Goal: Communication & Community: Answer question/provide support

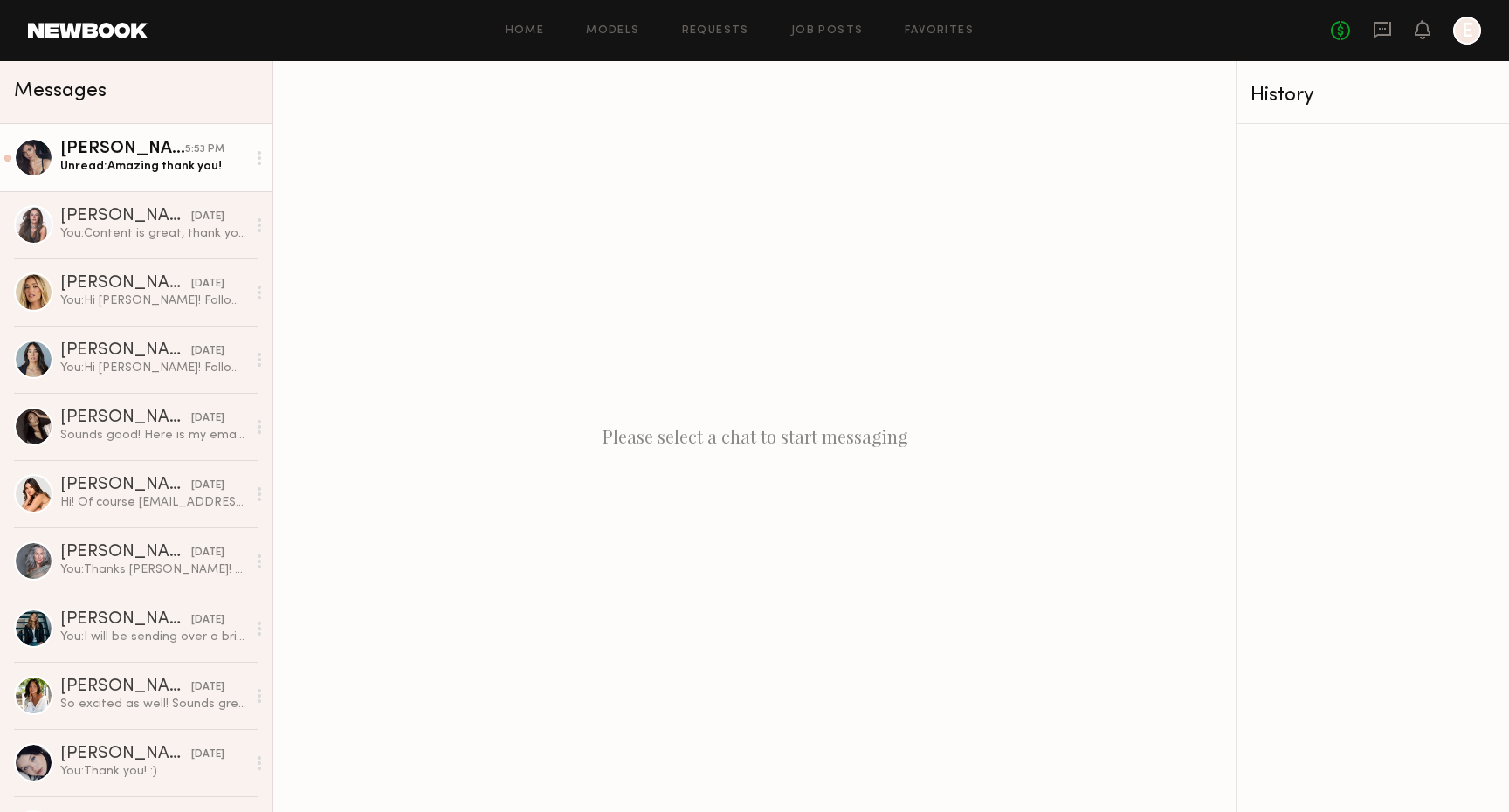
click at [139, 164] on div "Unread: Amazing thank you!" at bounding box center [153, 166] width 186 height 17
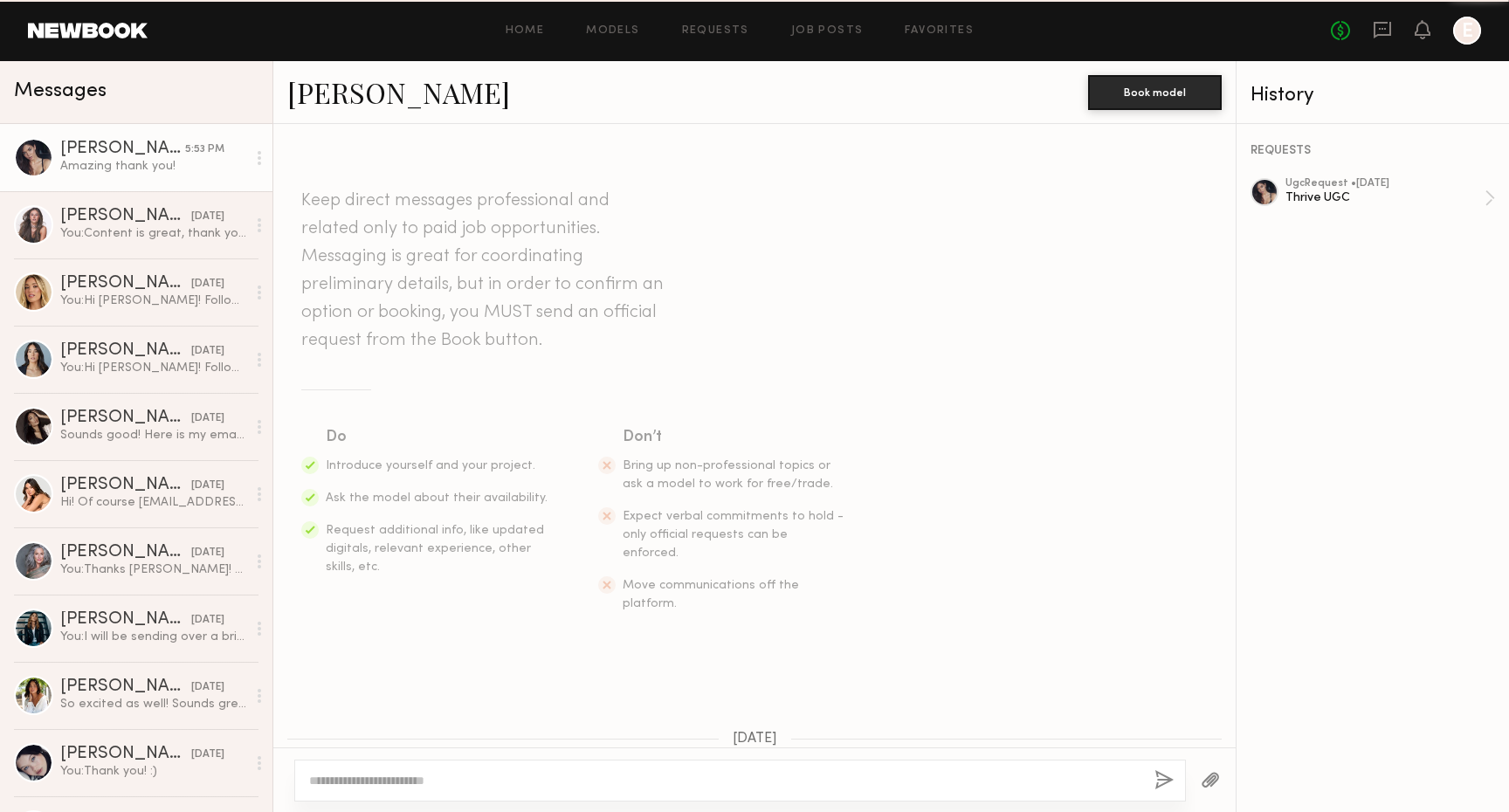
scroll to position [1152, 0]
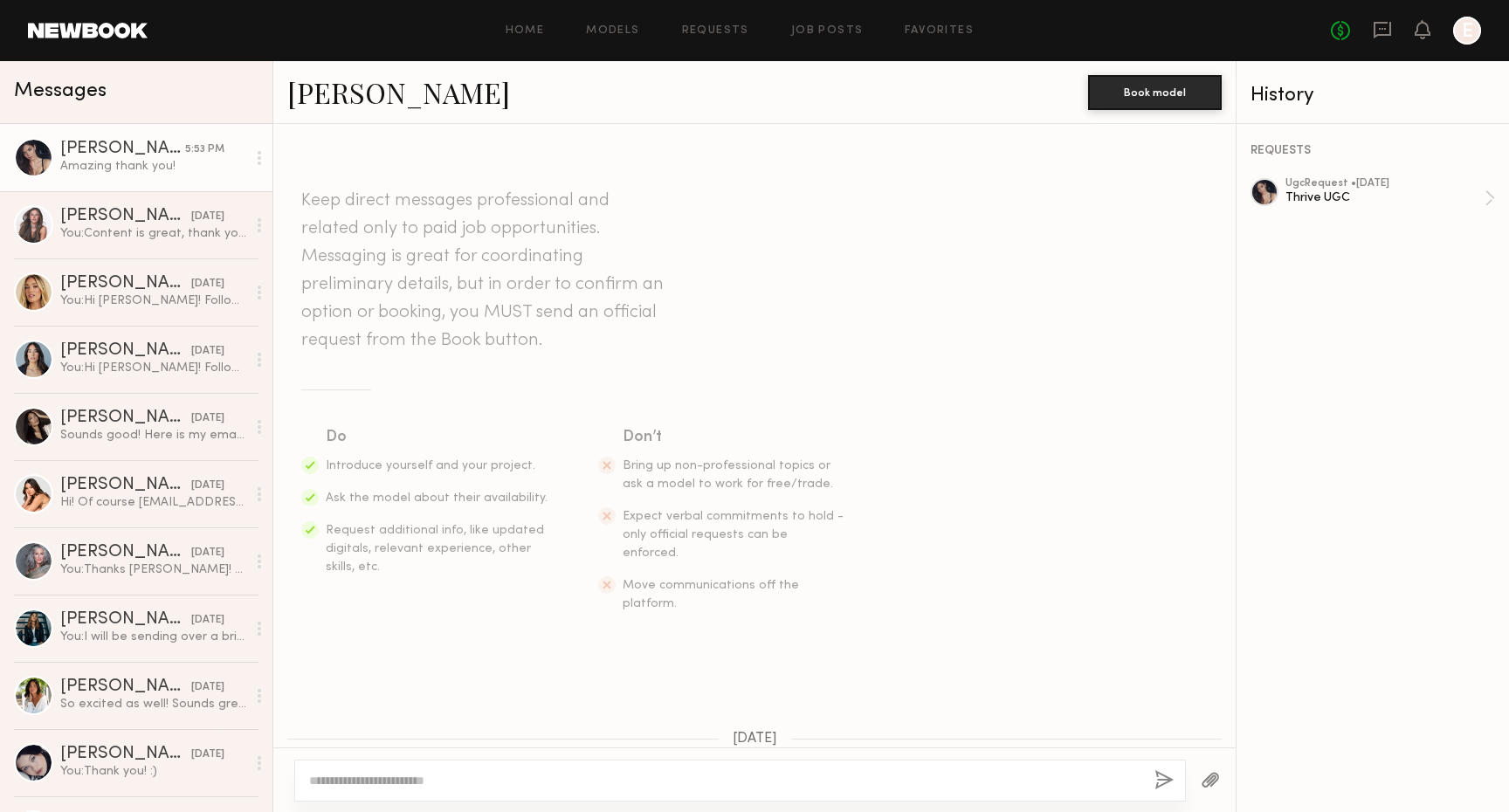
scroll to position [1152, 0]
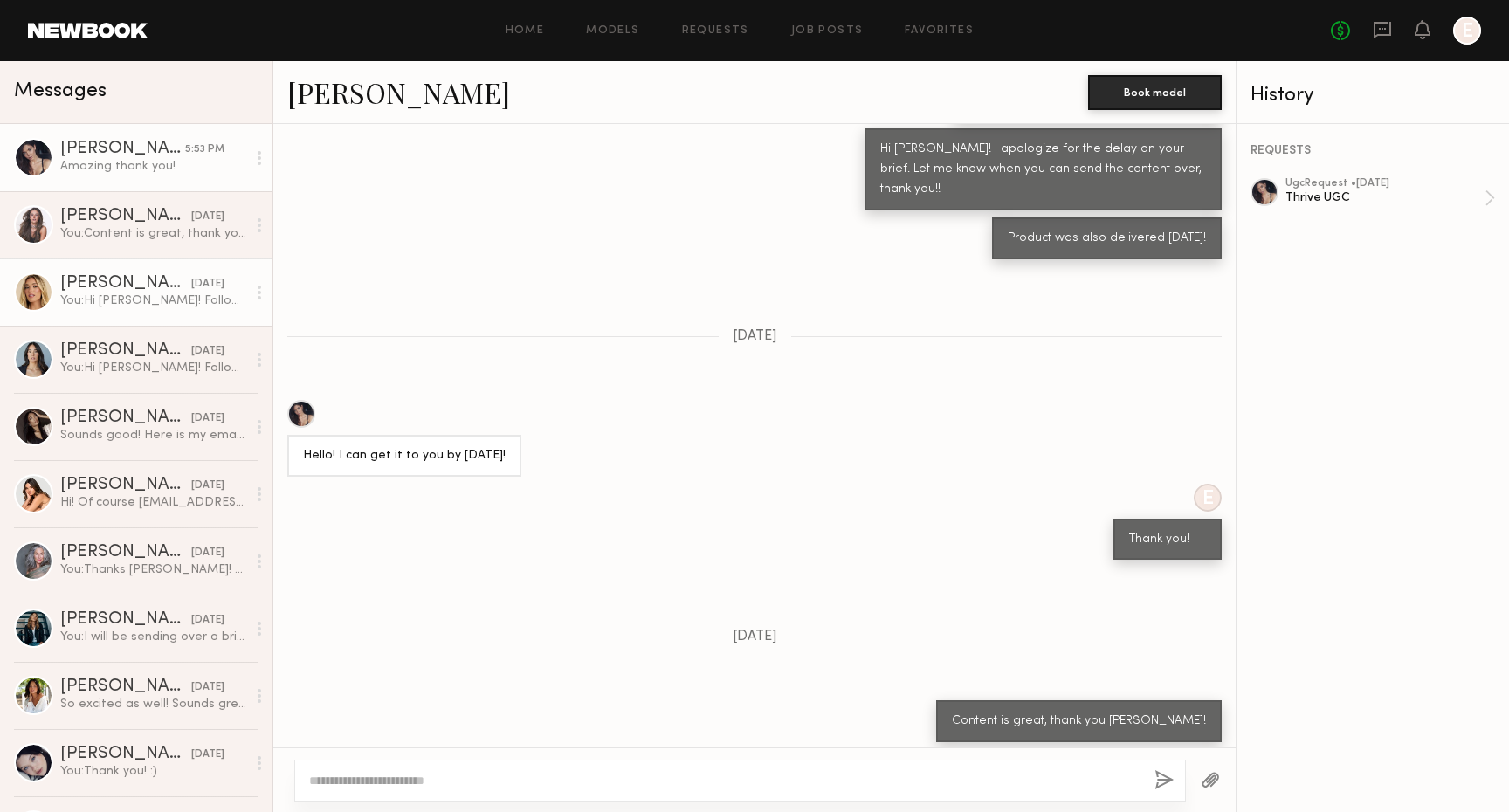
click at [171, 309] on div "You: Hi [PERSON_NAME]! Following up on this request! Please let me know if you …" at bounding box center [153, 300] width 186 height 17
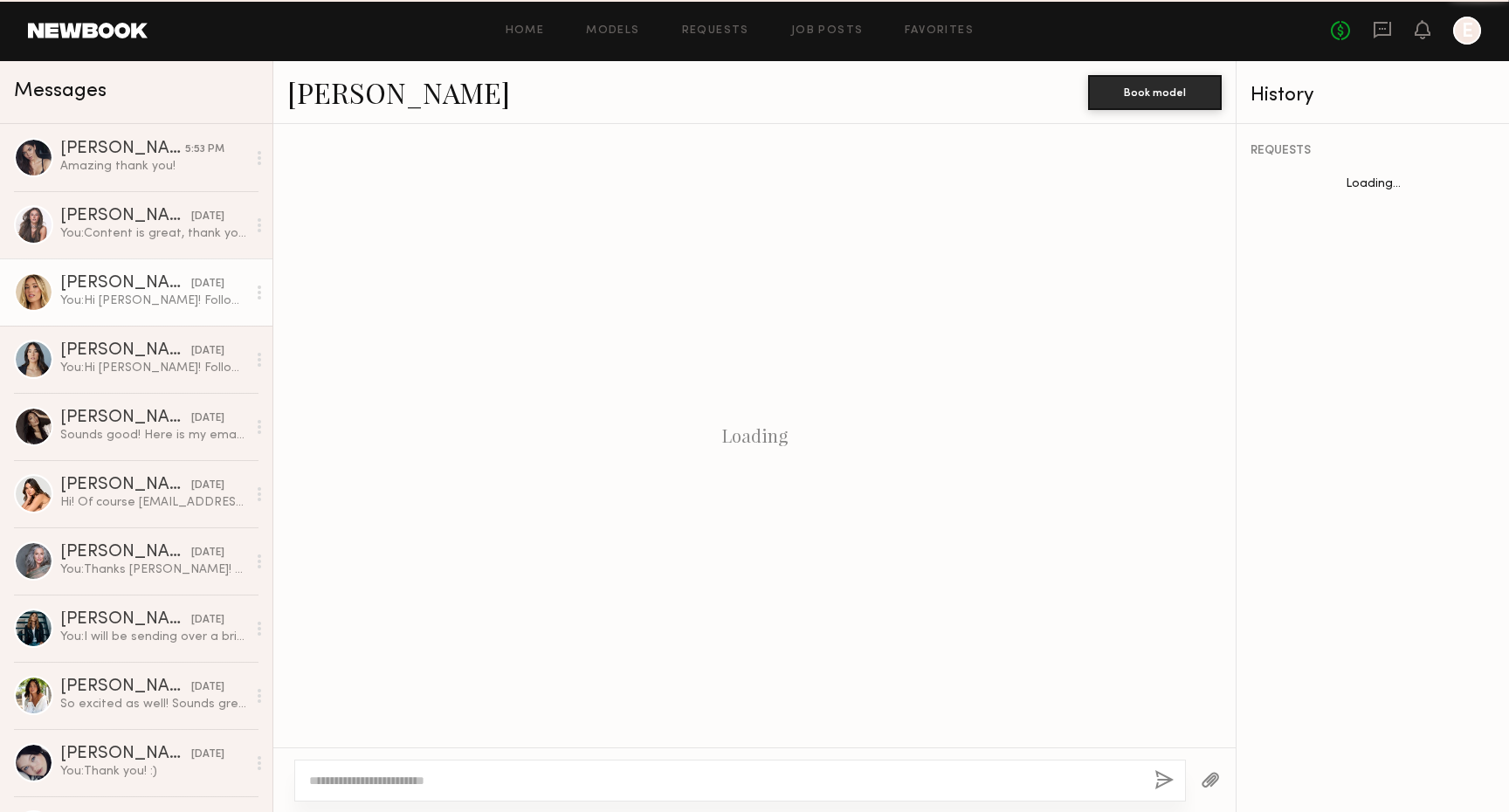
scroll to position [131, 0]
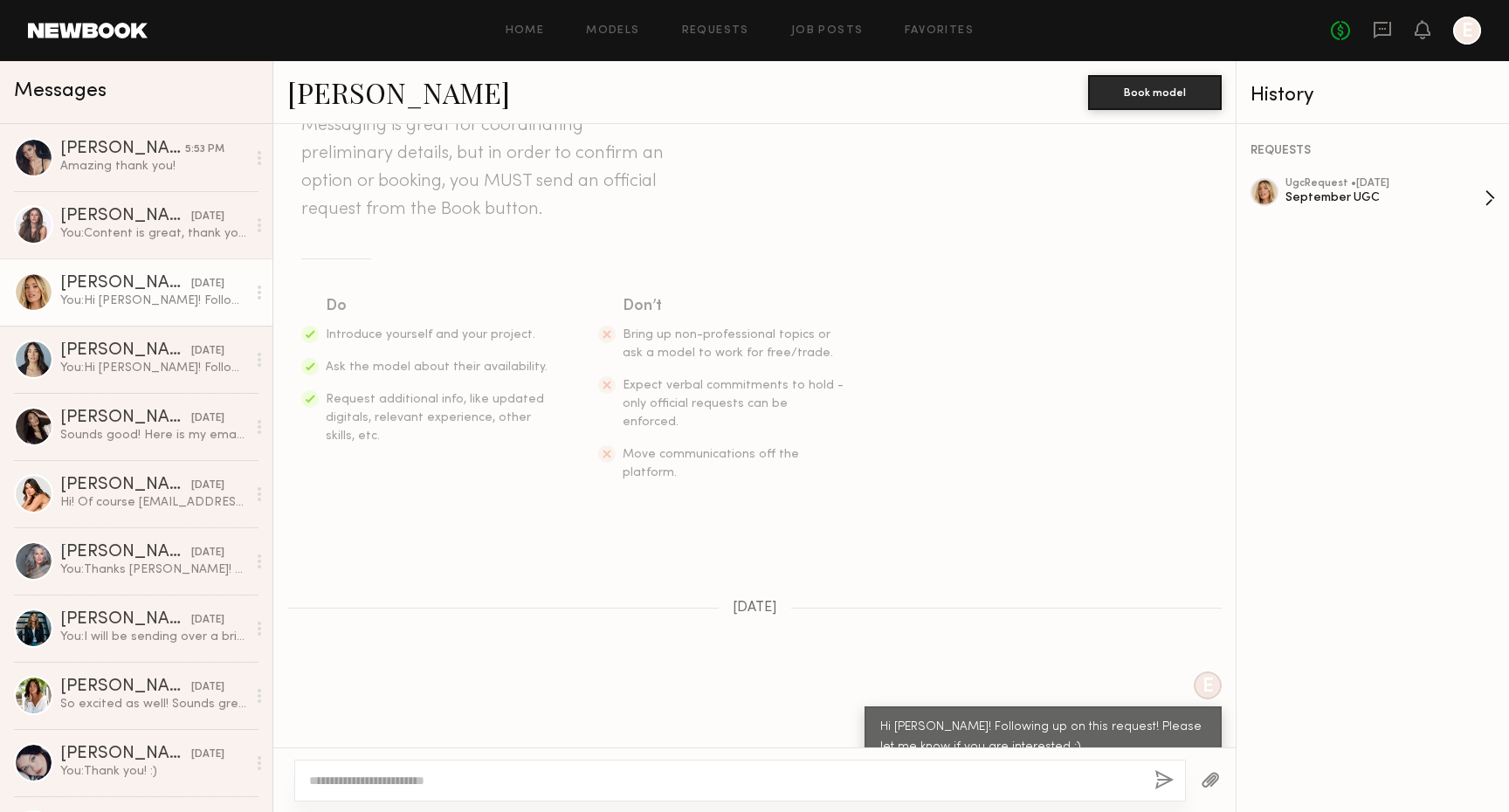
click at [1315, 194] on div "September UGC" at bounding box center [1385, 198] width 199 height 17
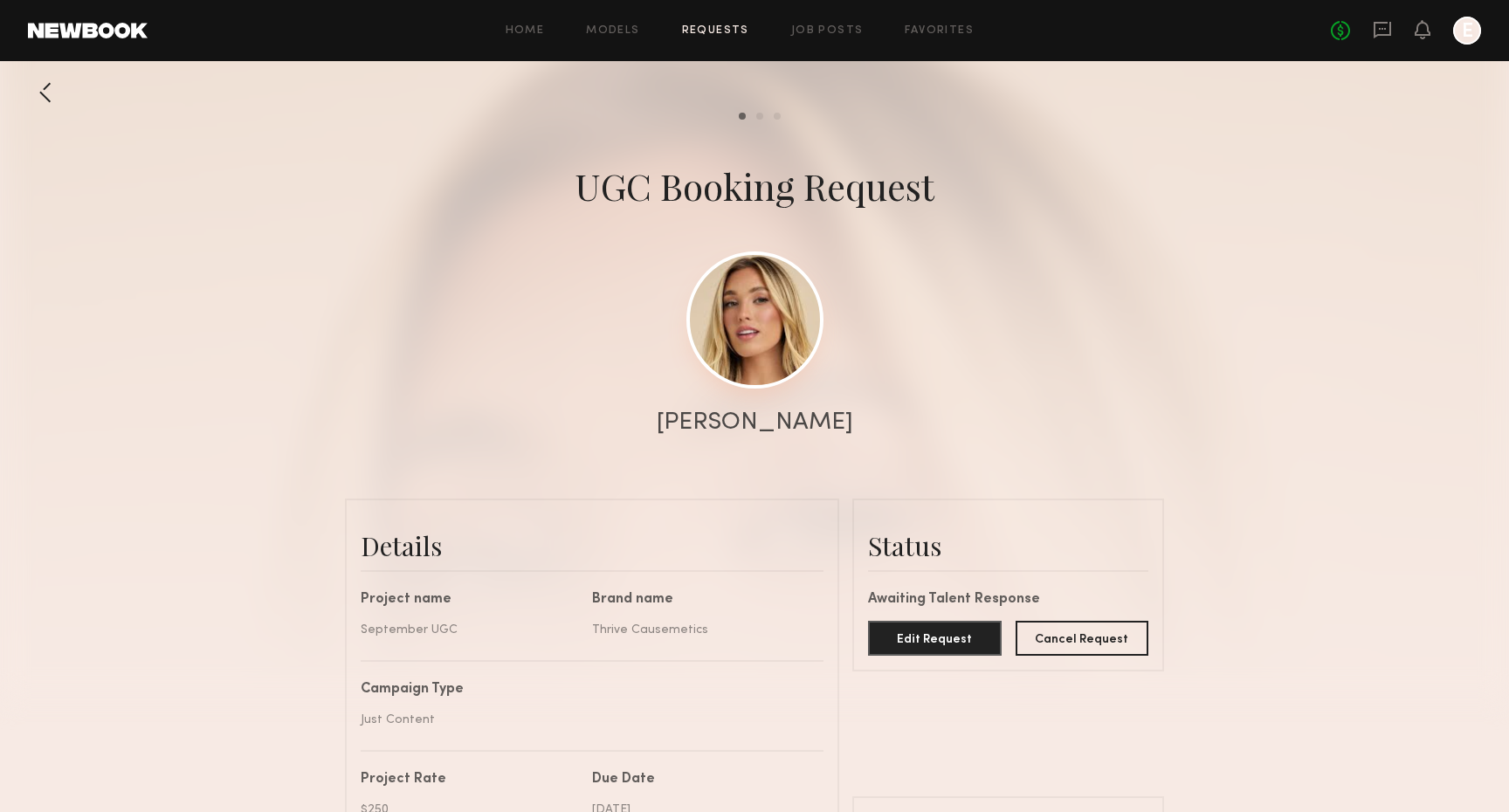
click at [742, 332] on link at bounding box center [755, 319] width 137 height 137
click at [44, 102] on div at bounding box center [46, 92] width 35 height 35
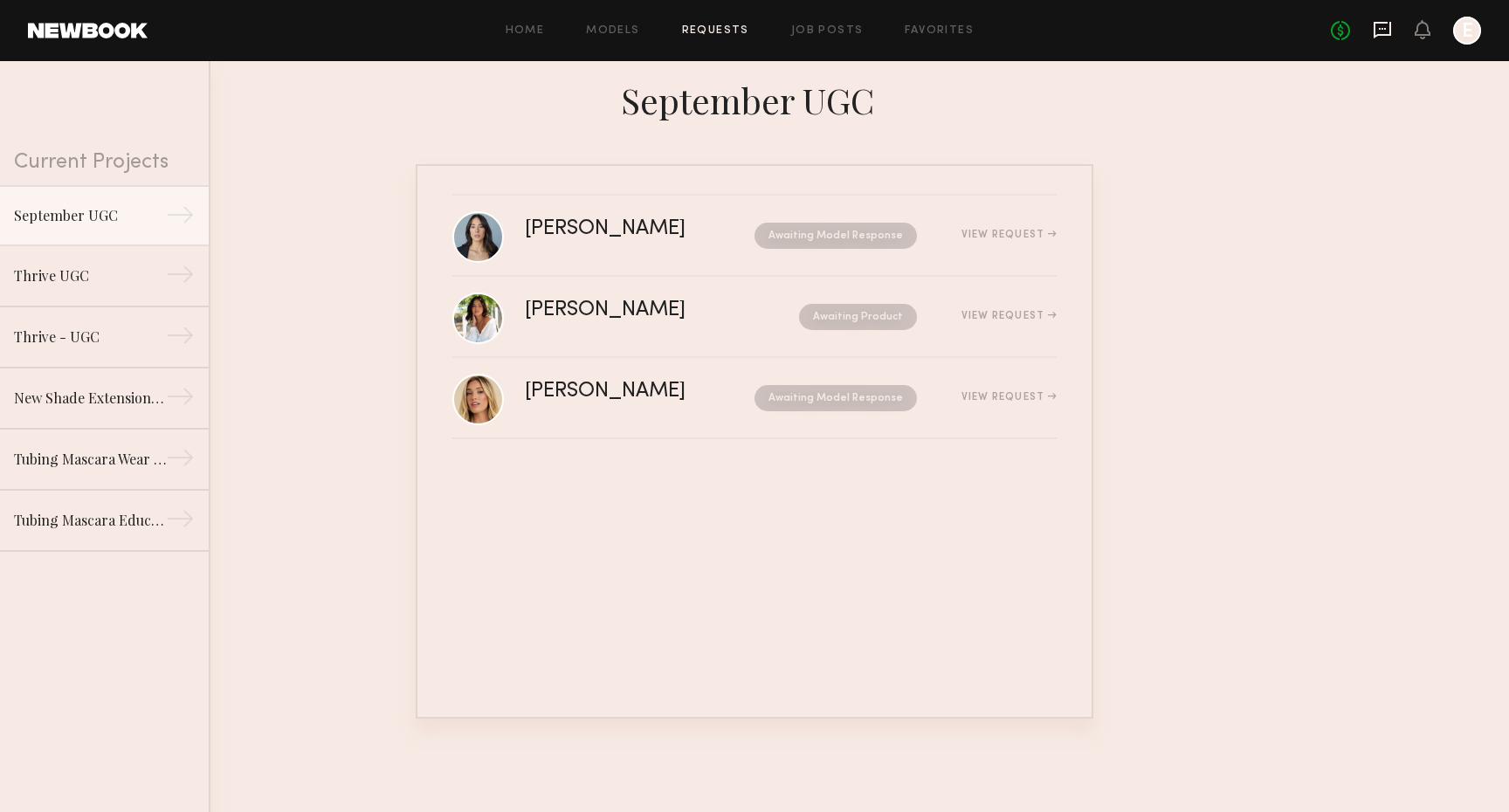
click at [1377, 37] on icon at bounding box center [1383, 30] width 19 height 19
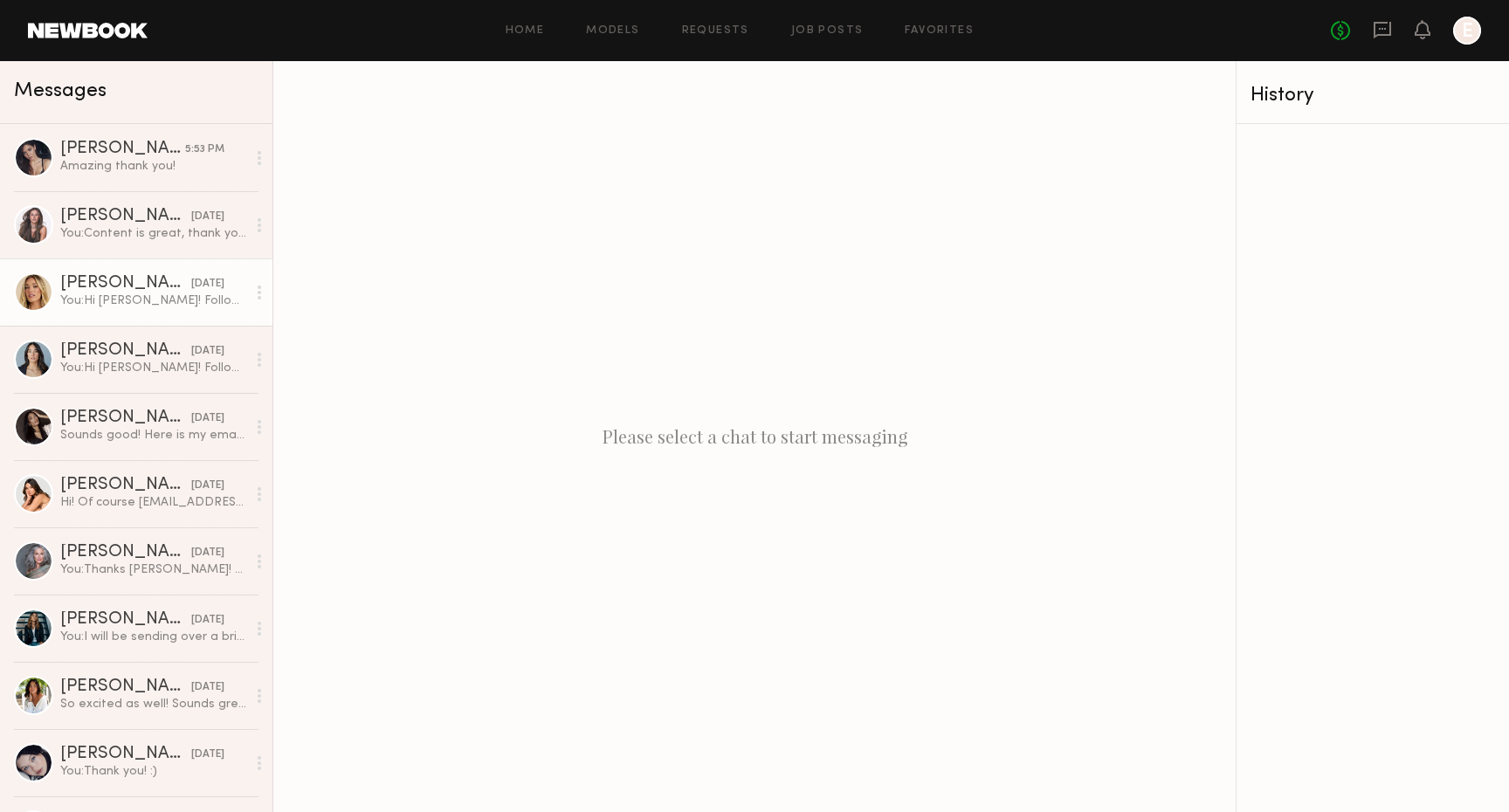
click at [157, 314] on link "[PERSON_NAME] [DATE] You: Hi [PERSON_NAME]! Following up on this request! Pleas…" at bounding box center [136, 291] width 273 height 67
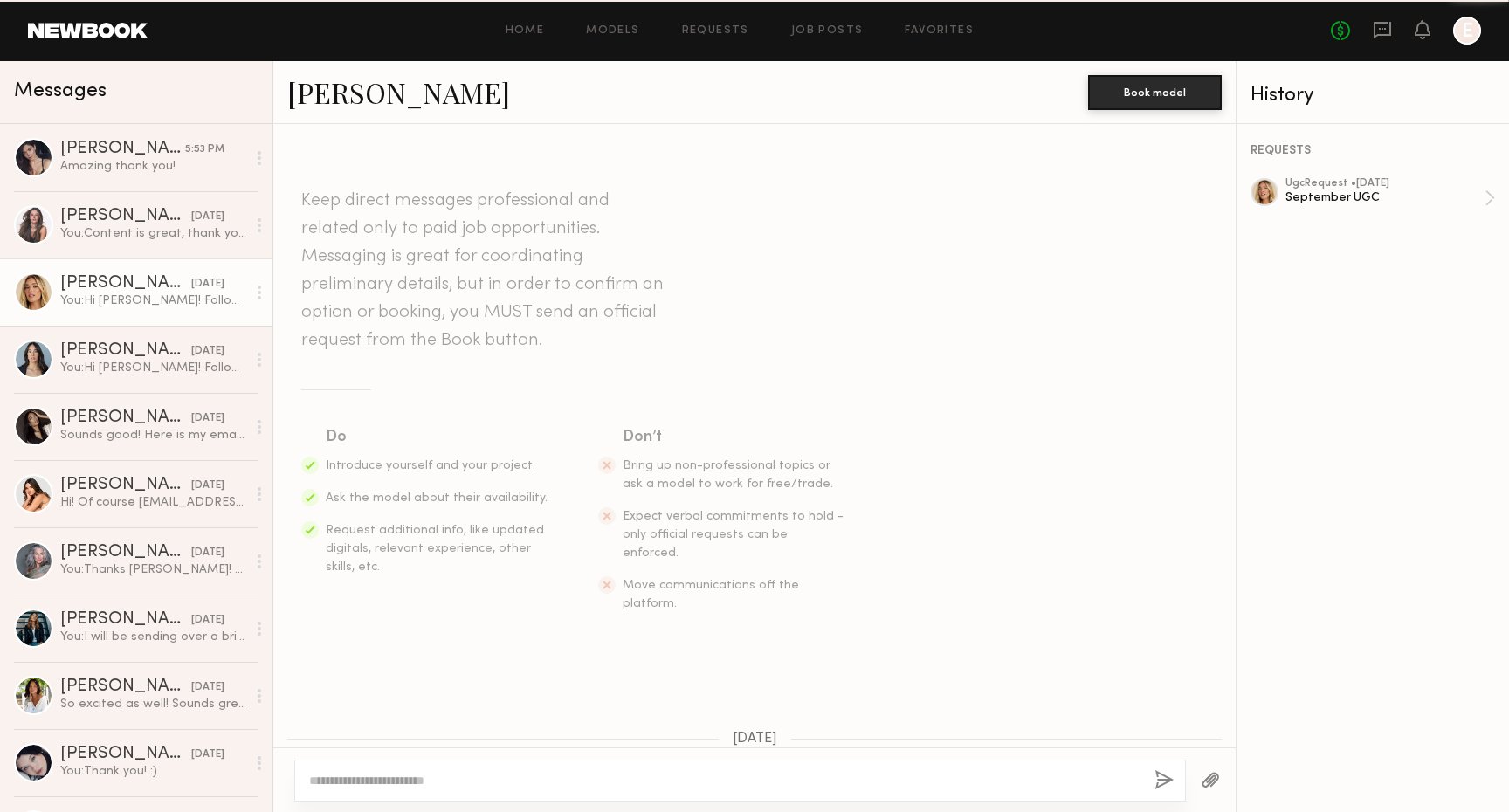
scroll to position [131, 0]
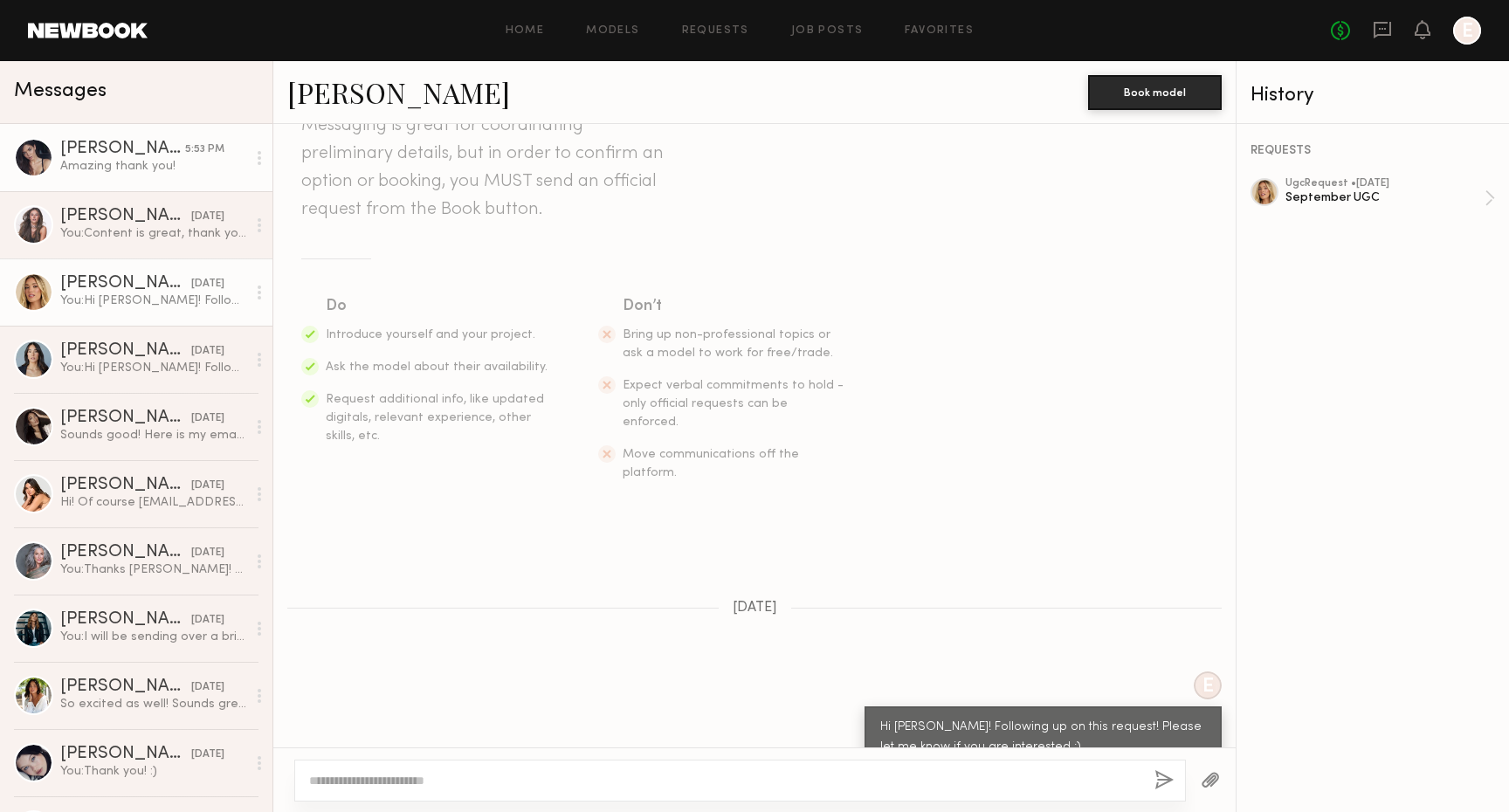
click at [162, 140] on div "[PERSON_NAME]" at bounding box center [123, 149] width 125 height 18
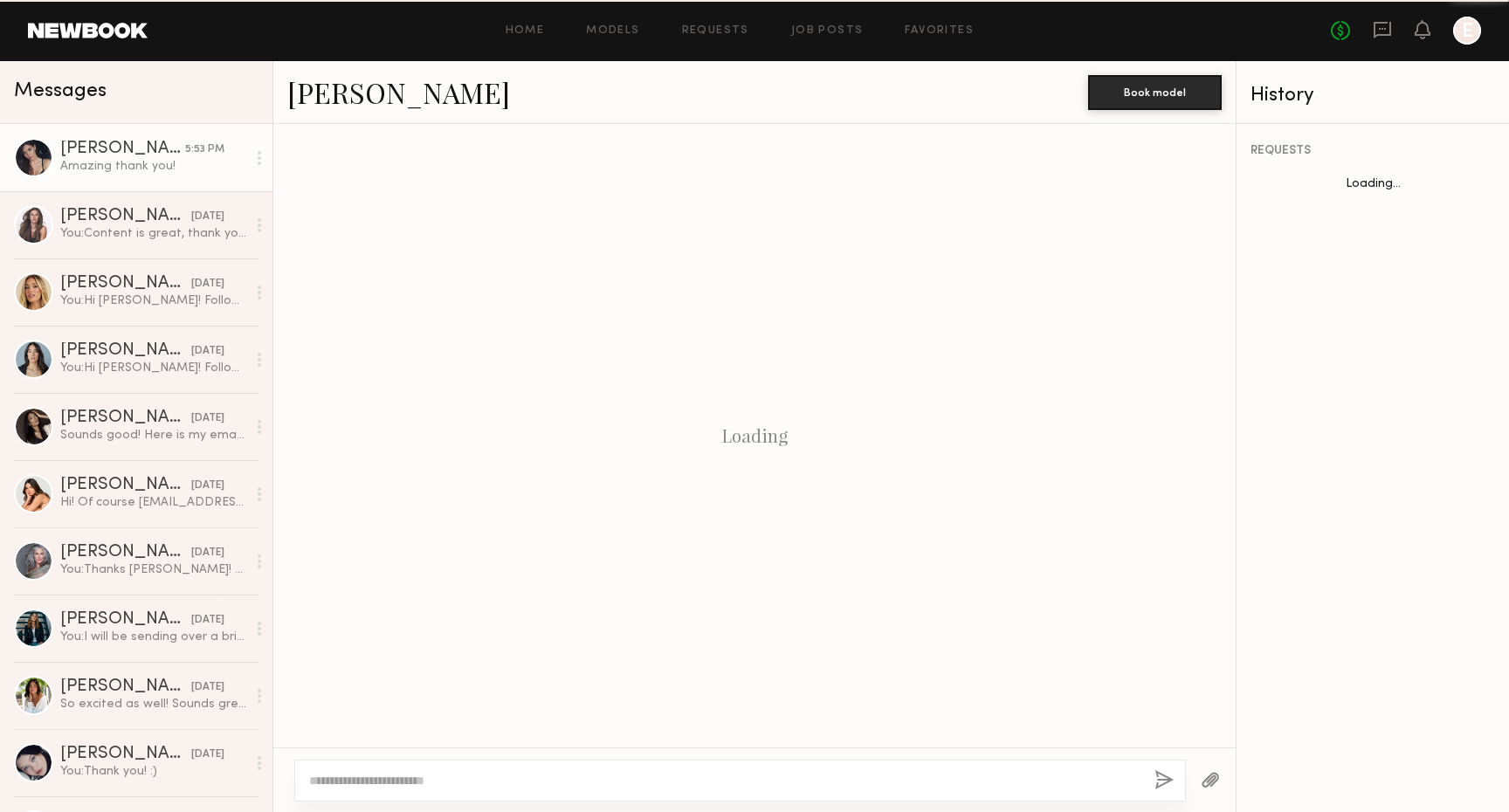
scroll to position [1152, 0]
